Goal: Information Seeking & Learning: Learn about a topic

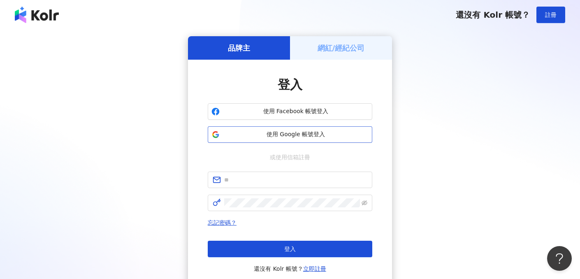
click at [326, 130] on span "使用 Google 帳號登入" at bounding box center [296, 134] width 146 height 8
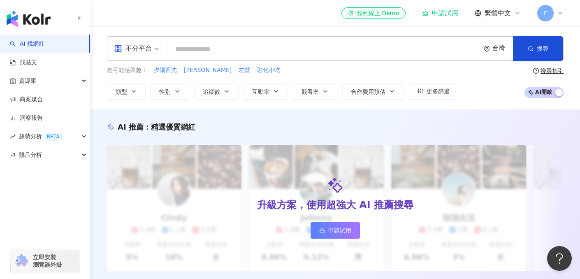
click at [278, 14] on div "el-icon-cs 預約線上 Demo 申請試用 繁體中文 F" at bounding box center [335, 13] width 457 height 26
click at [184, 20] on div "el-icon-cs 預約線上 Demo 申請試用 繁體中文 F" at bounding box center [335, 13] width 457 height 26
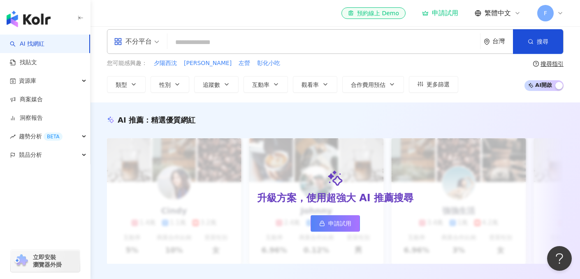
click at [267, 49] on input "search" at bounding box center [324, 43] width 306 height 16
click at [152, 43] on span "不分平台" at bounding box center [136, 41] width 45 height 13
click at [153, 43] on span "不分平台" at bounding box center [136, 41] width 45 height 13
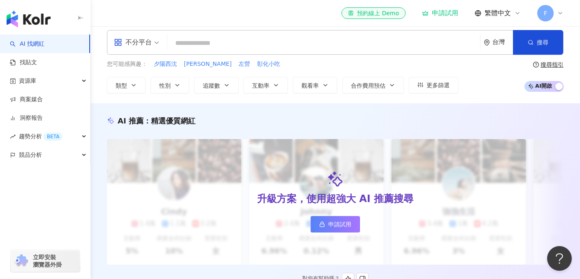
scroll to position [5, 0]
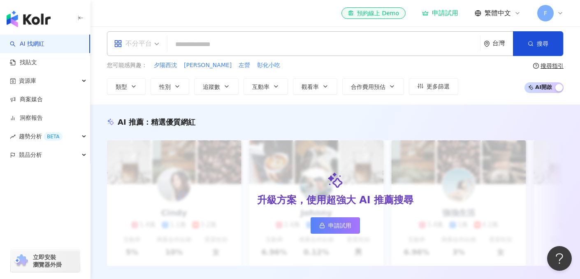
click at [152, 41] on span "不分平台" at bounding box center [136, 43] width 45 height 13
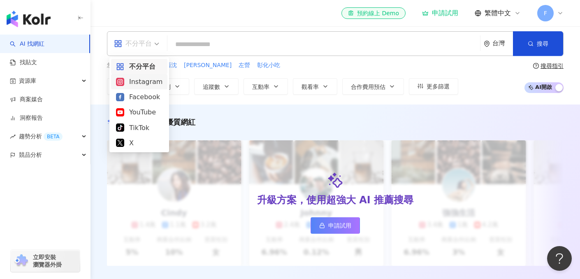
click at [153, 86] on div "Instagram" at bounding box center [139, 82] width 46 height 10
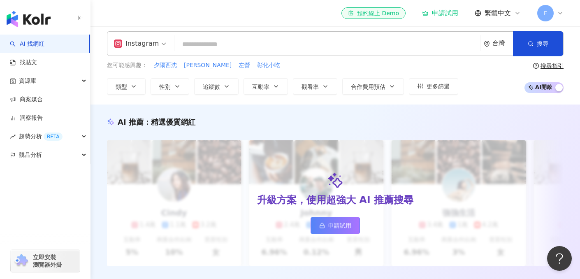
click at [181, 45] on input "search" at bounding box center [327, 45] width 299 height 16
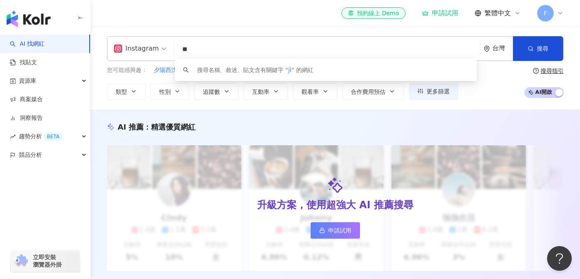
type input "*"
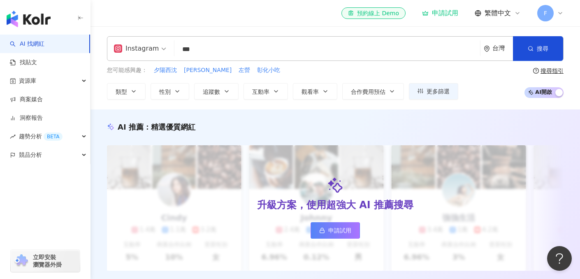
type input "***"
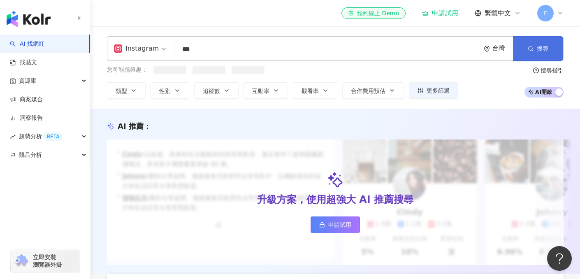
click at [526, 41] on button "搜尋" at bounding box center [538, 48] width 50 height 25
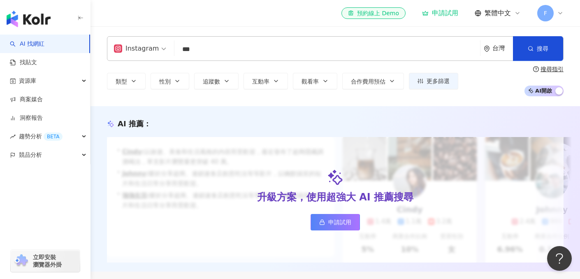
click at [303, 49] on input "***" at bounding box center [327, 50] width 299 height 16
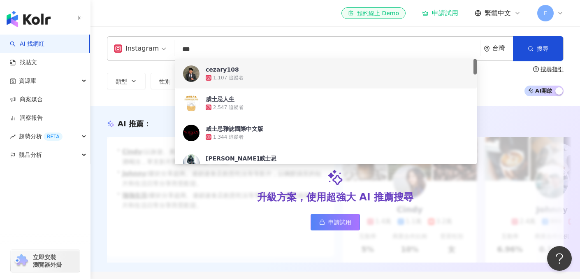
click at [335, 72] on span "cezary108" at bounding box center [323, 69] width 235 height 8
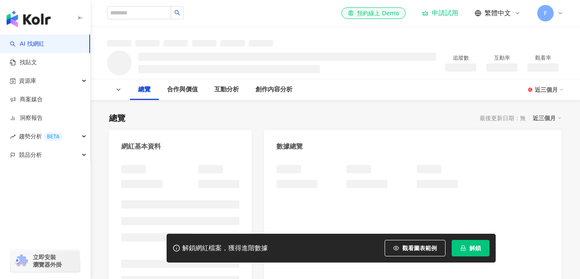
scroll to position [22, 0]
